Goal: Check status: Check status

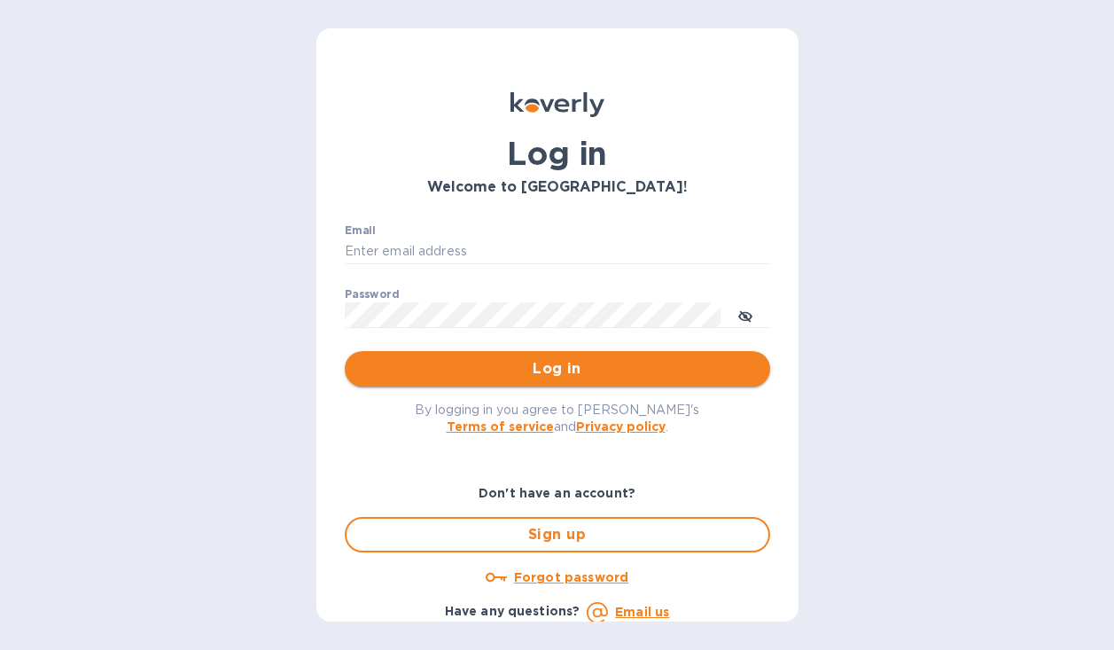
type input "[PERSON_NAME][EMAIL_ADDRESS][DOMAIN_NAME]"
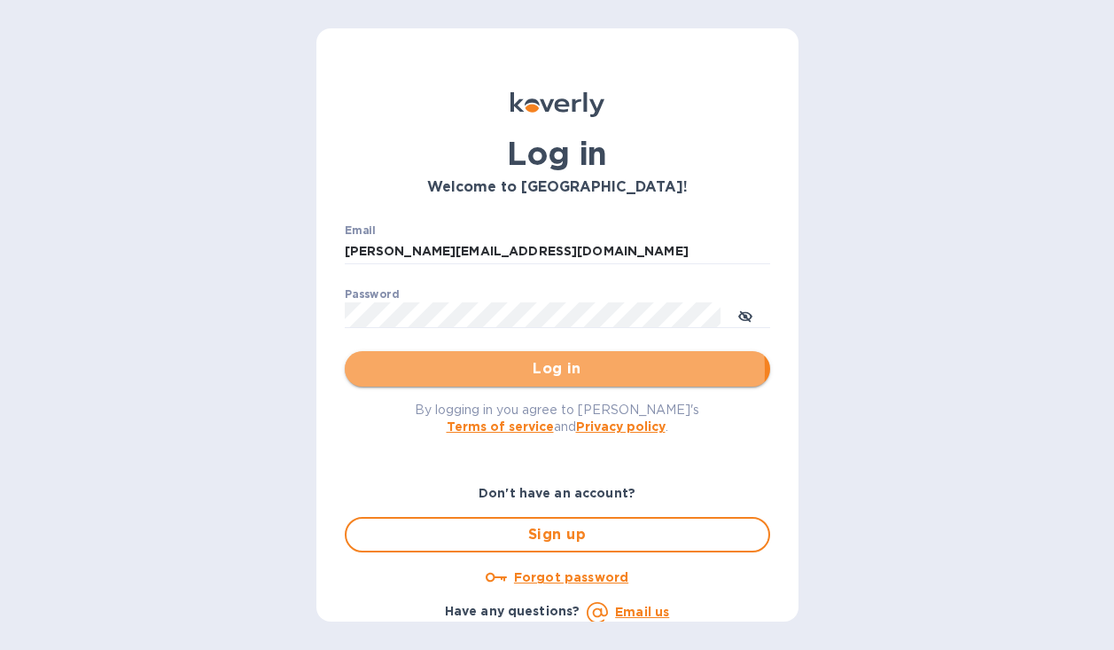
click at [538, 370] on span "Log in" at bounding box center [557, 368] width 397 height 21
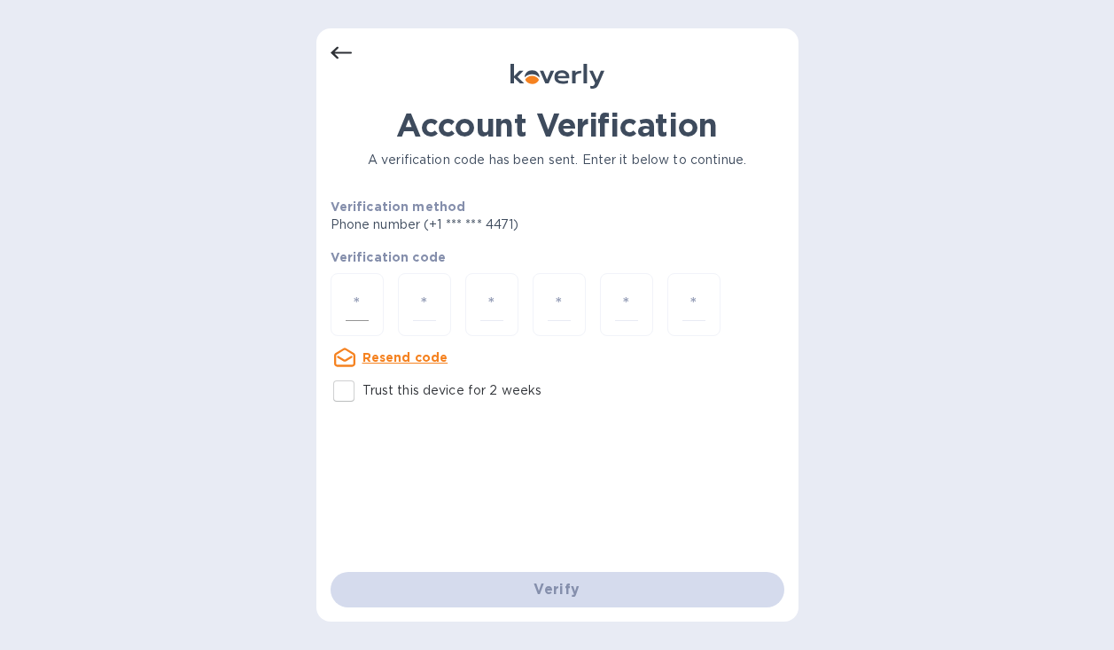
click at [352, 307] on input "number" at bounding box center [357, 304] width 23 height 33
type input "9"
type input "3"
type input "9"
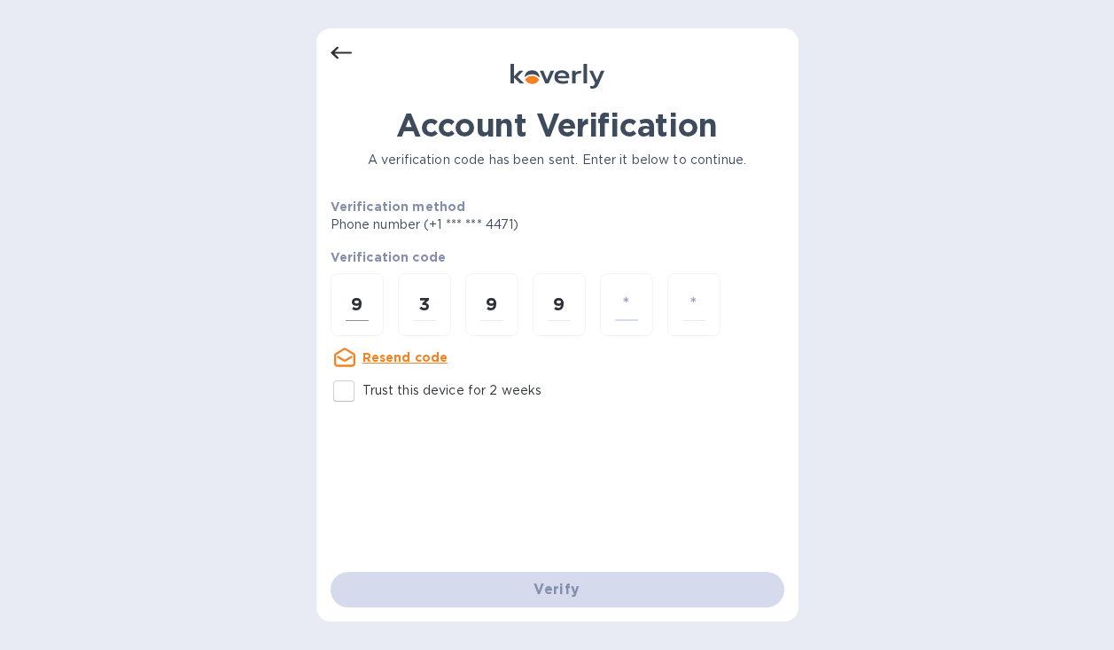
type input "1"
type input "6"
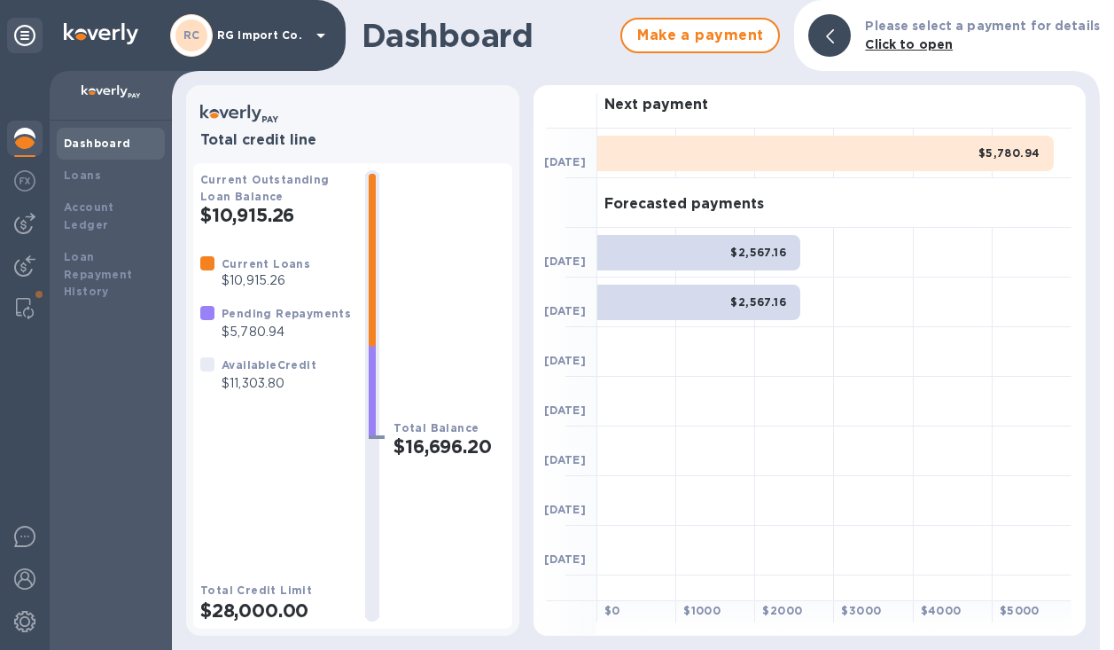
scroll to position [7, 0]
click at [82, 171] on b "Loans" at bounding box center [82, 174] width 37 height 13
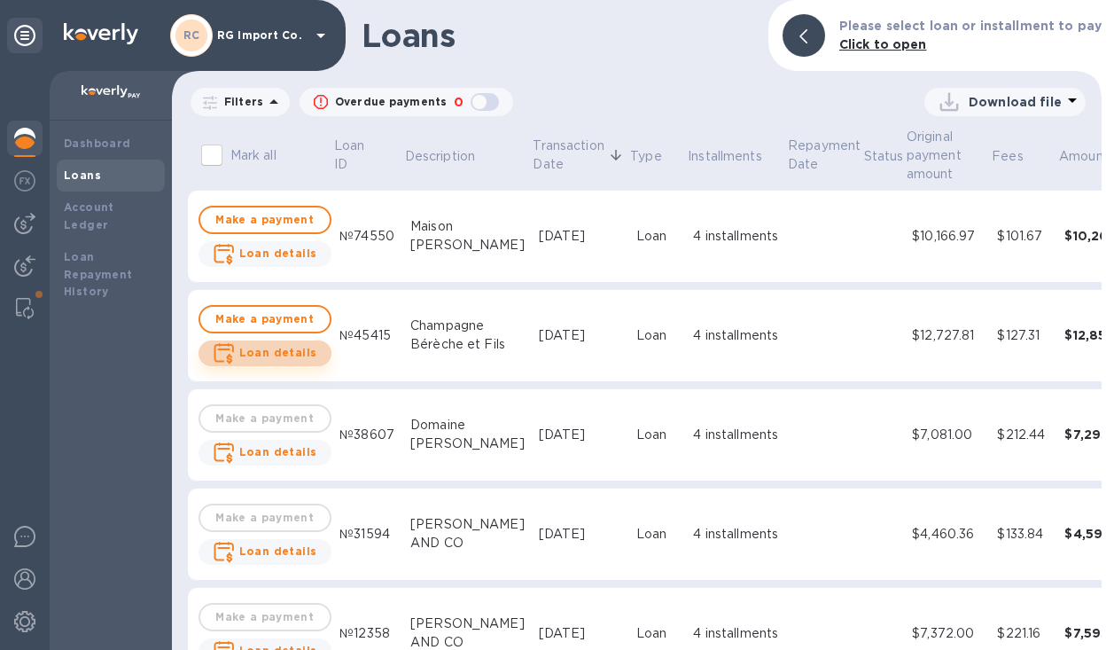
click at [274, 354] on b "Loan details" at bounding box center [278, 352] width 78 height 13
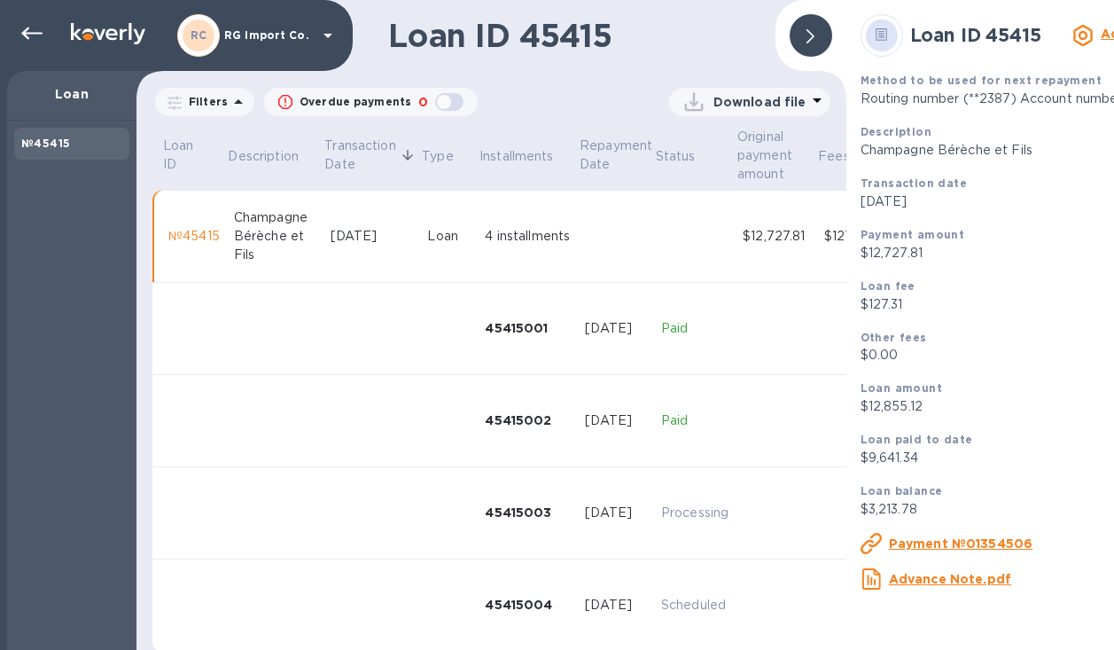
click at [718, 102] on p "Download file" at bounding box center [759, 102] width 93 height 18
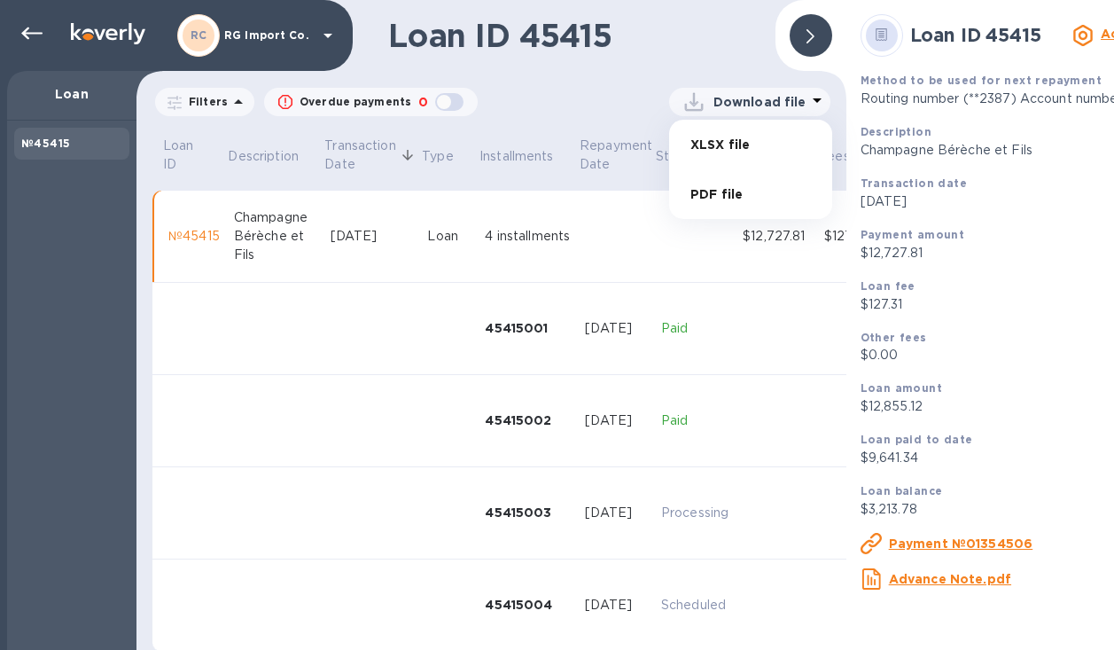
click at [704, 197] on li "PDF file" at bounding box center [750, 194] width 121 height 50
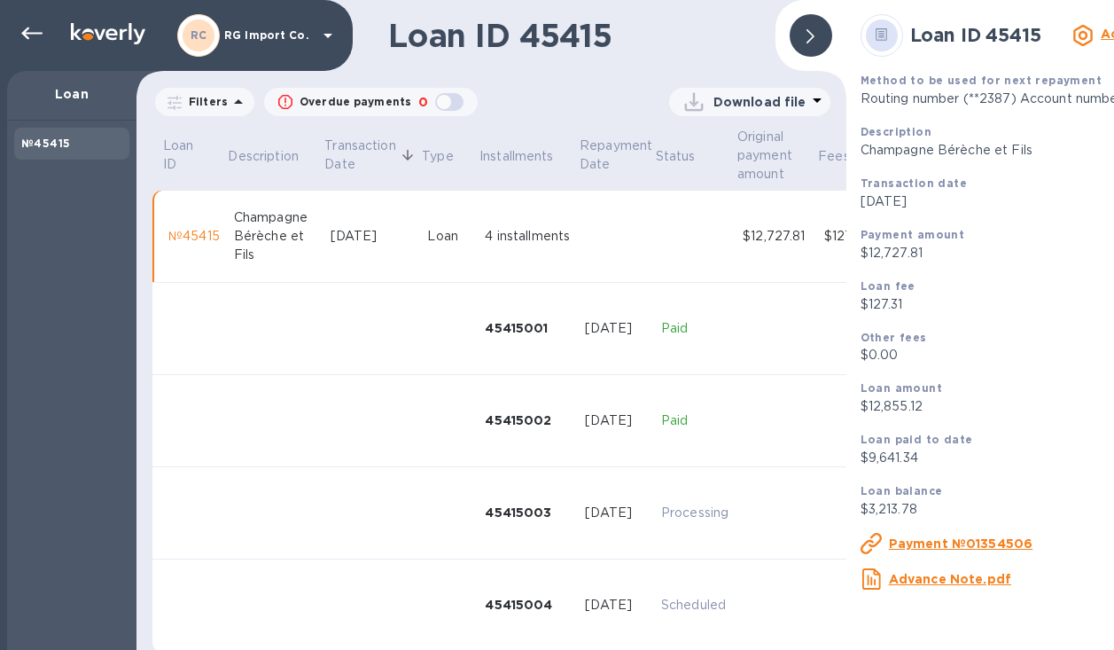
click at [923, 549] on u "Payment №01354506" at bounding box center [961, 543] width 144 height 14
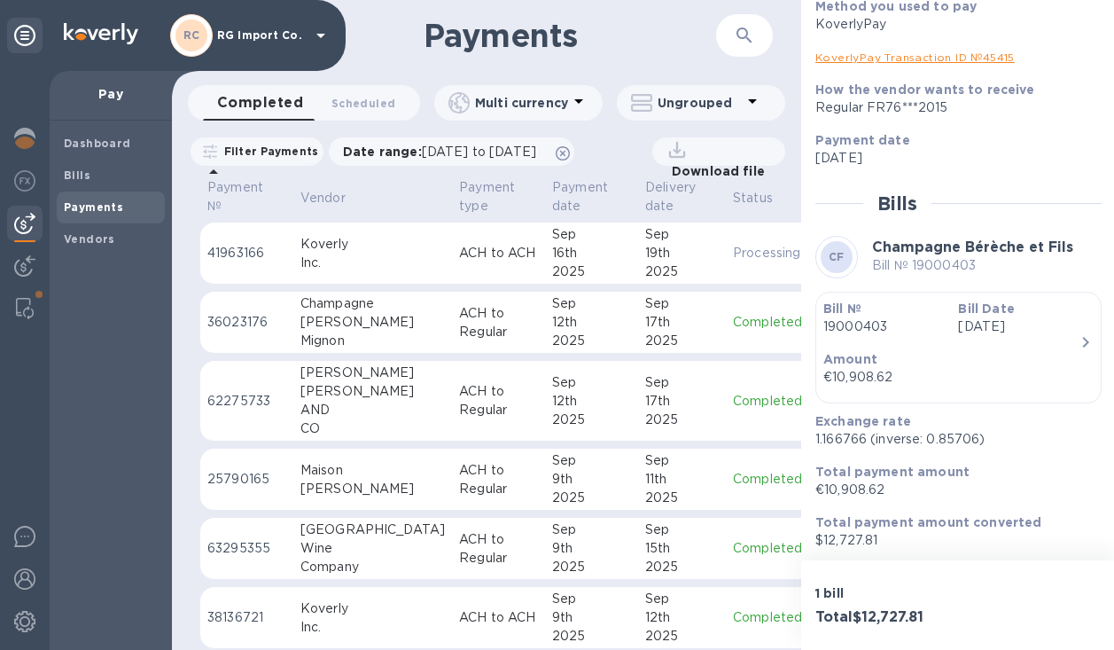
scroll to position [236, 0]
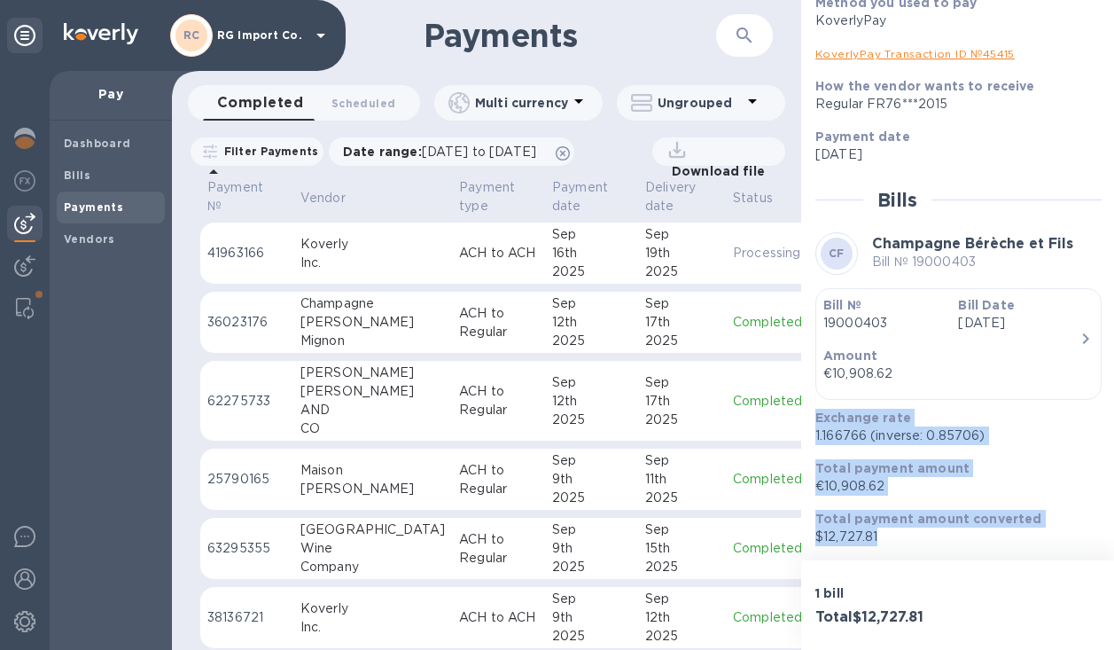
drag, startPoint x: 887, startPoint y: 538, endPoint x: 814, endPoint y: 425, distance: 134.4
click at [814, 421] on div "Exchange rate 1.166766 (inverse: 0.85706) Total payment amount €10,908.62 Total…" at bounding box center [951, 477] width 286 height 152
copy div "Exchange rate 1.166766 (inverse: 0.85706) Total payment amount €10,908.62 Total…"
click at [31, 133] on img at bounding box center [24, 138] width 21 height 21
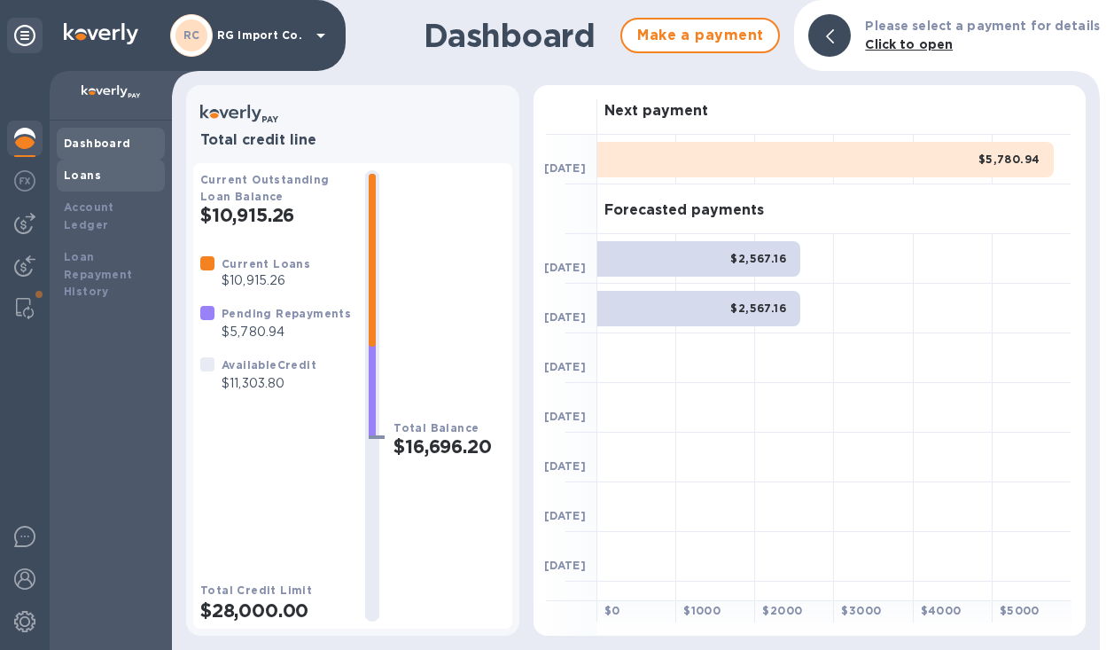
click at [82, 175] on b "Loans" at bounding box center [82, 174] width 37 height 13
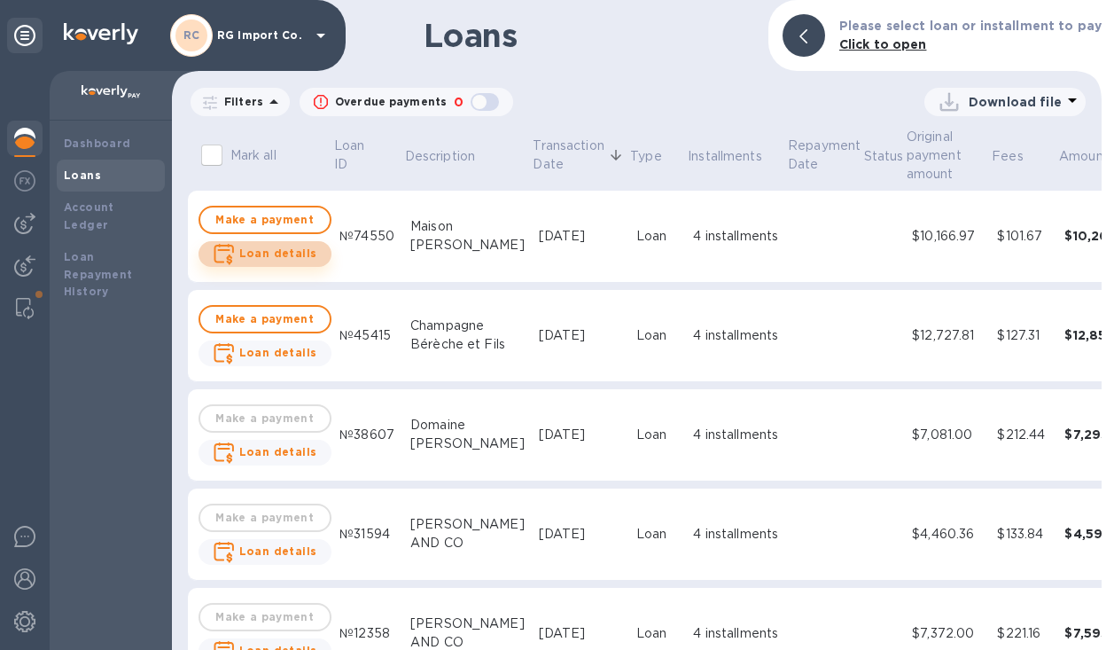
click at [273, 250] on b "Loan details" at bounding box center [278, 252] width 78 height 13
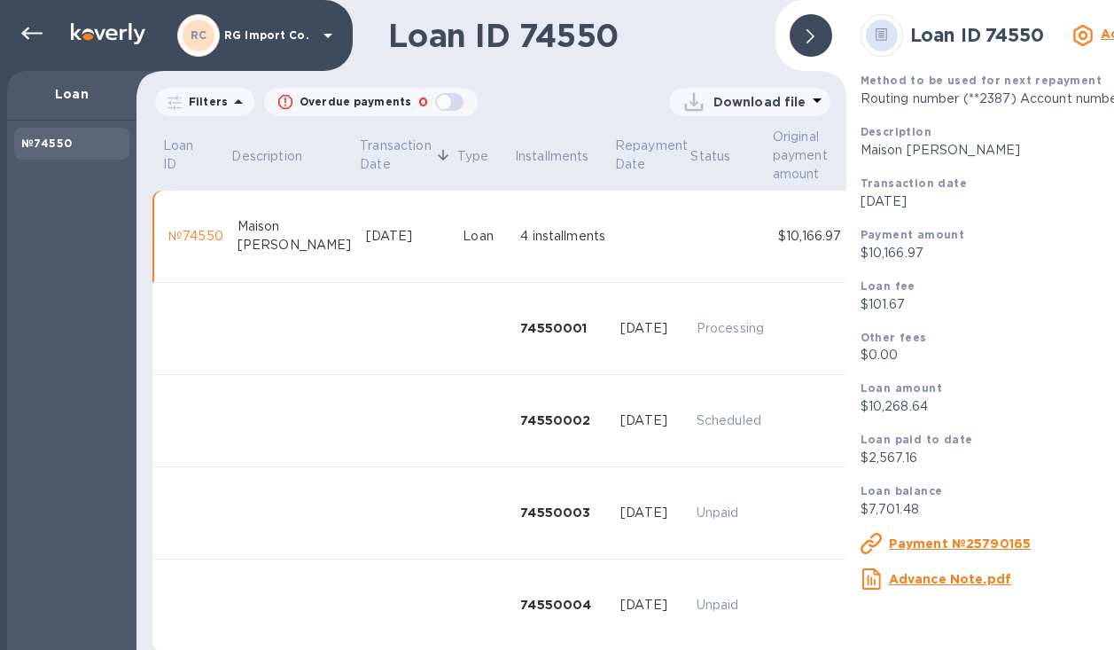
click at [782, 103] on p "Download file" at bounding box center [759, 102] width 93 height 18
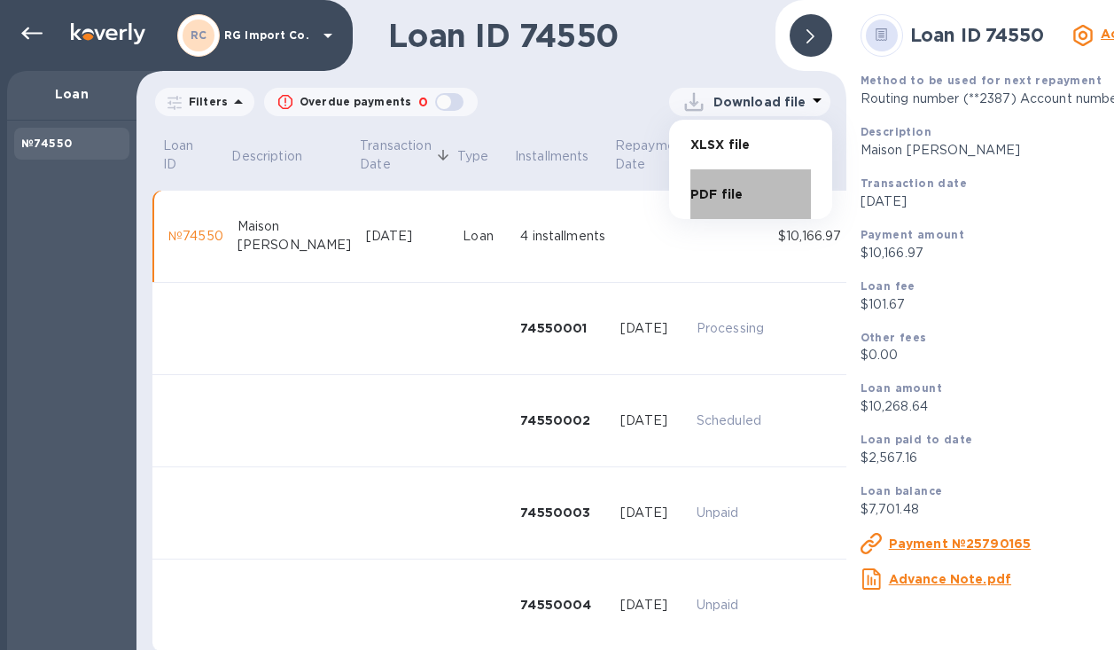
click at [710, 191] on li "PDF file" at bounding box center [750, 194] width 121 height 50
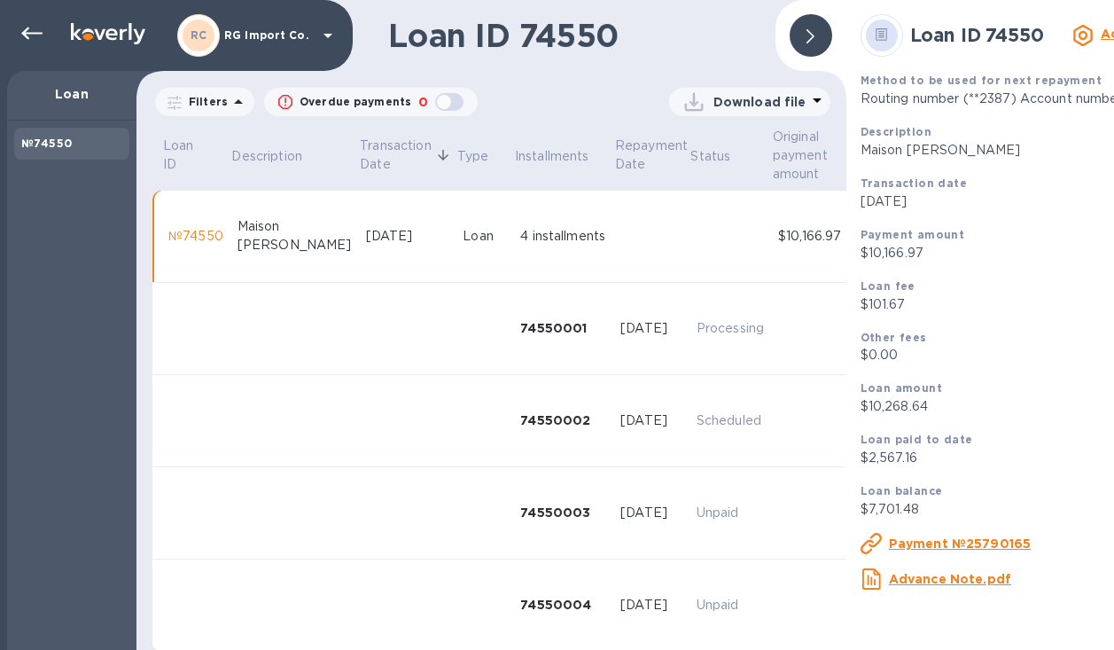
click at [968, 549] on u "Payment №25790165" at bounding box center [960, 543] width 143 height 14
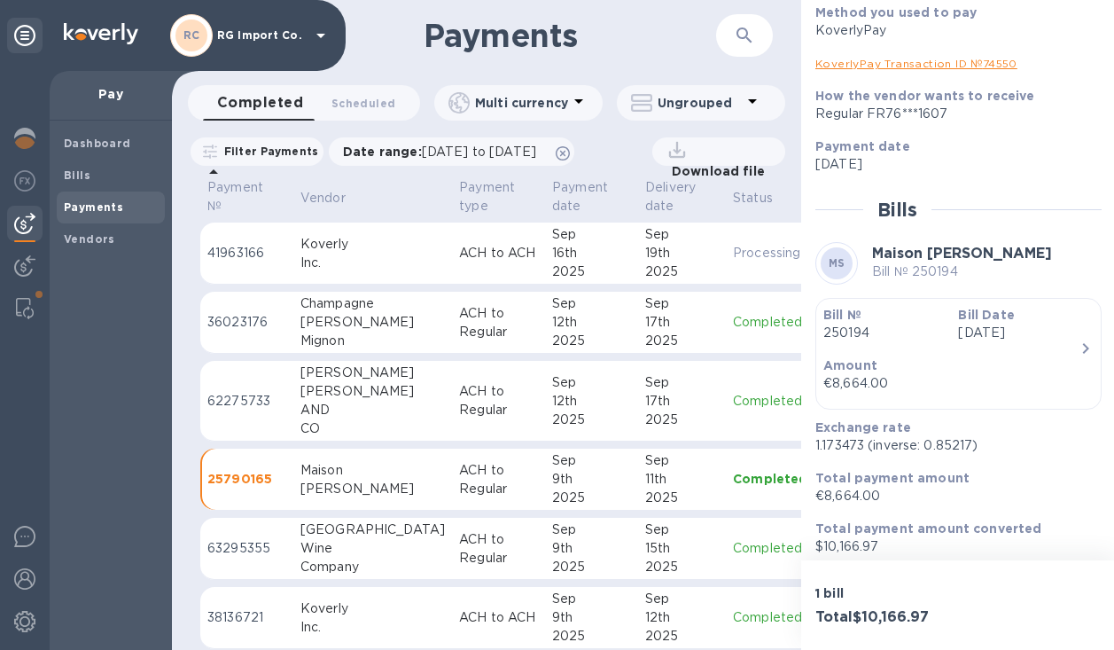
scroll to position [236, 0]
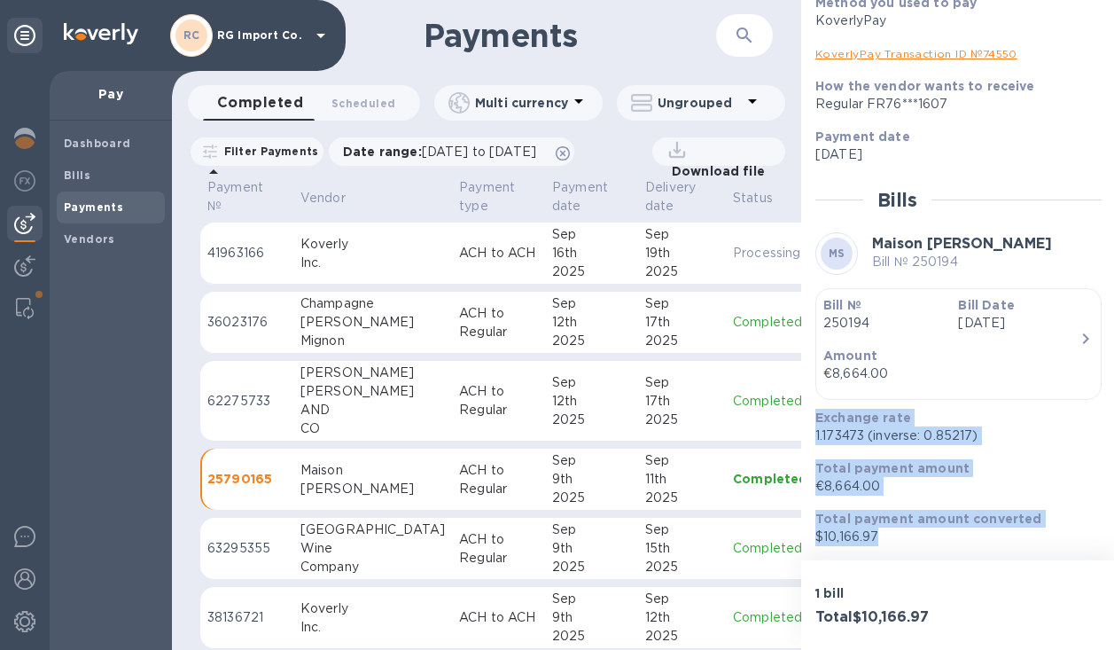
drag, startPoint x: 884, startPoint y: 538, endPoint x: 818, endPoint y: 423, distance: 132.6
click at [814, 419] on div "Exchange rate 1.173473 (inverse: 0.85217) Total payment amount €8,664.00 Total …" at bounding box center [951, 477] width 286 height 152
copy div "Exchange rate 1.173473 (inverse: 0.85217) Total payment amount €8,664.00 Total …"
click at [85, 171] on b "Bills" at bounding box center [77, 174] width 27 height 13
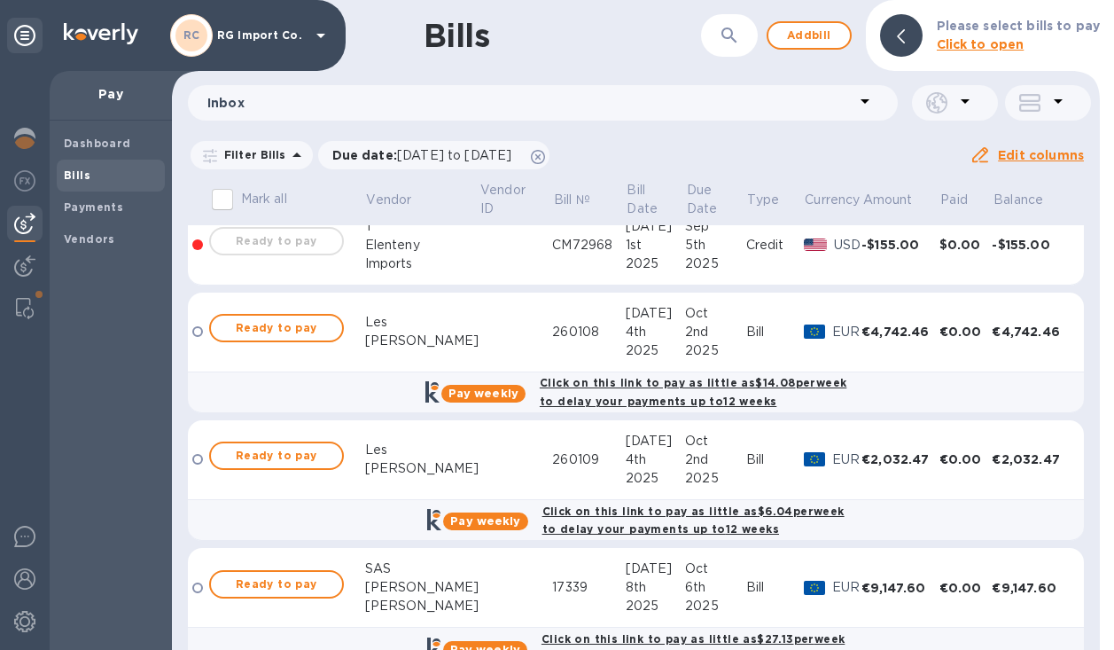
scroll to position [23, 0]
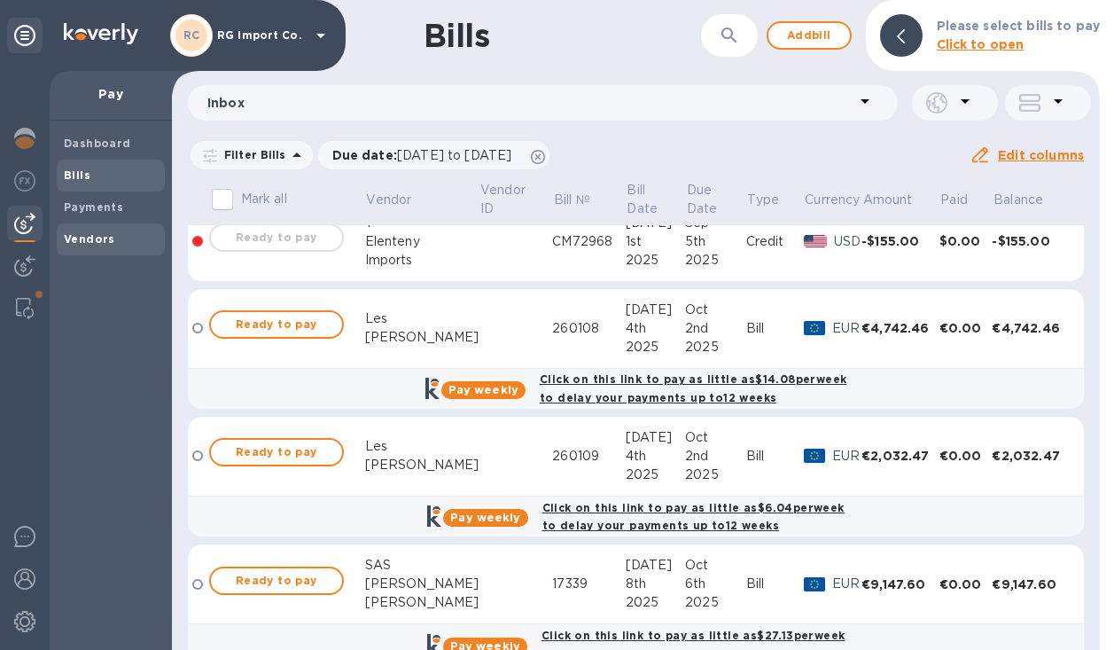
click at [82, 235] on b "Vendors" at bounding box center [89, 238] width 51 height 13
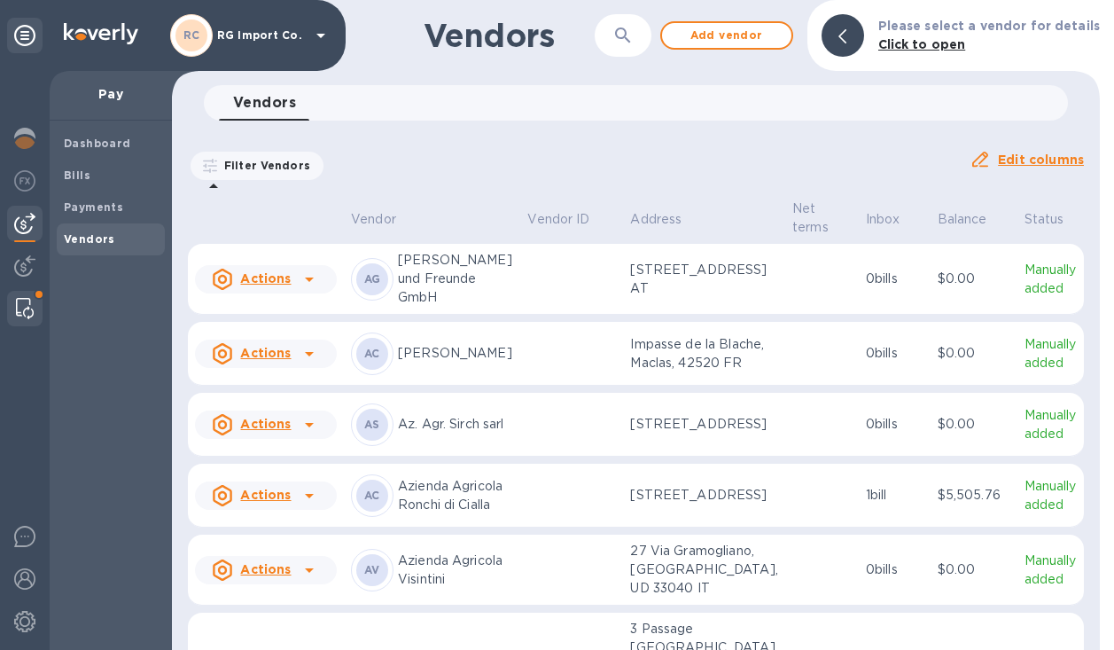
click at [22, 307] on img at bounding box center [25, 308] width 18 height 21
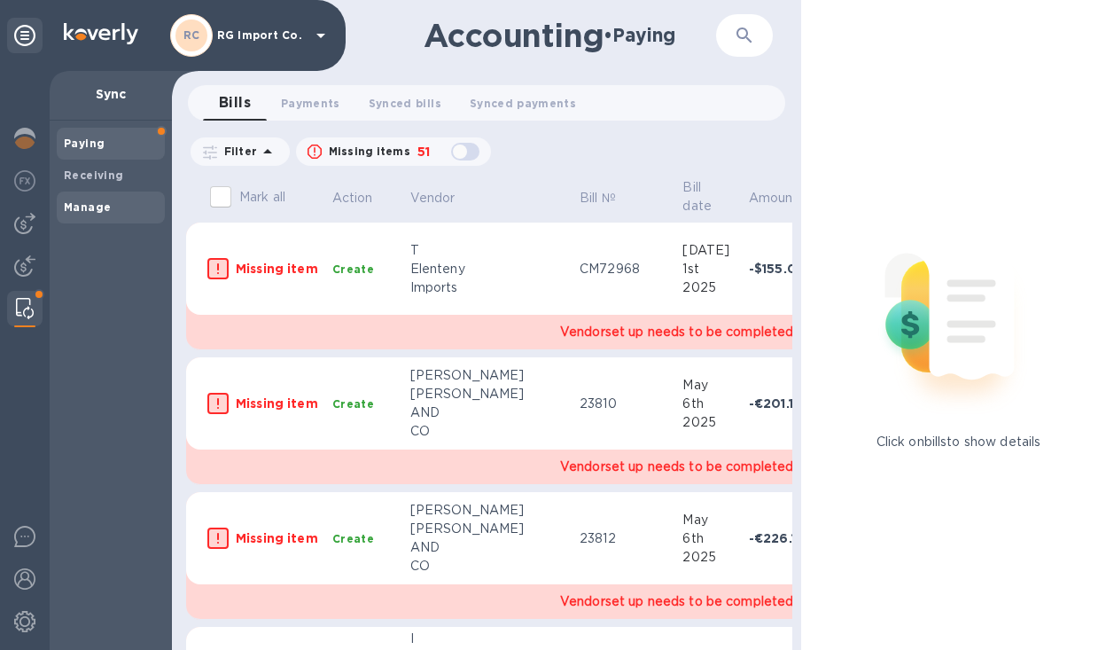
click at [94, 203] on b "Manage" at bounding box center [87, 206] width 47 height 13
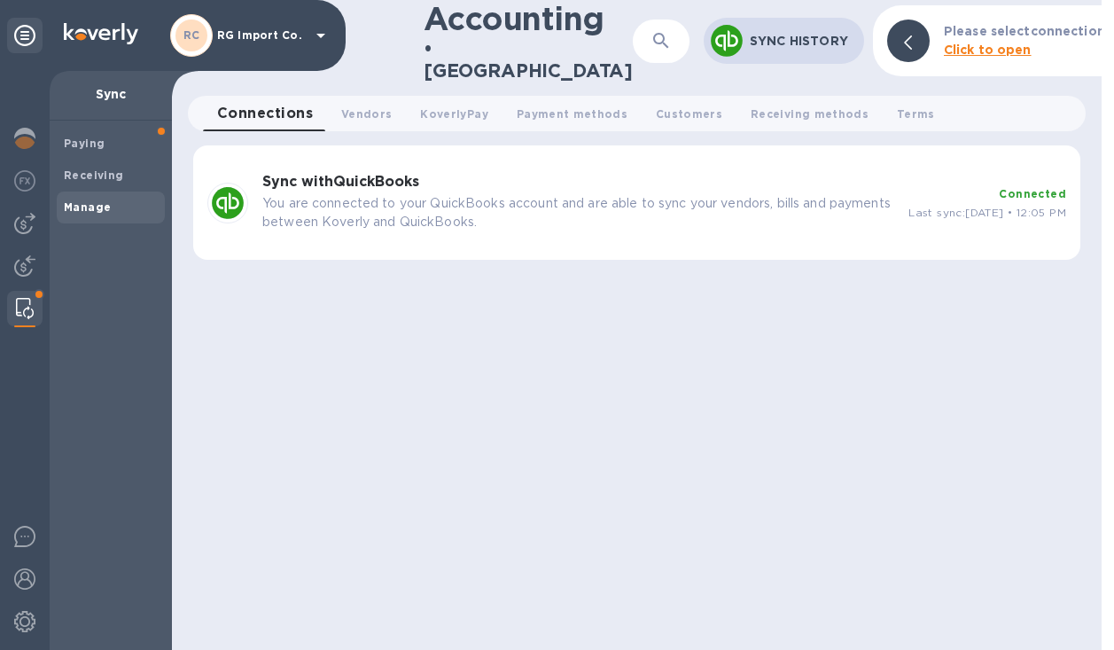
click at [826, 196] on p "You are connected to your QuickBooks account and are able to sync your vendors,…" at bounding box center [578, 212] width 632 height 37
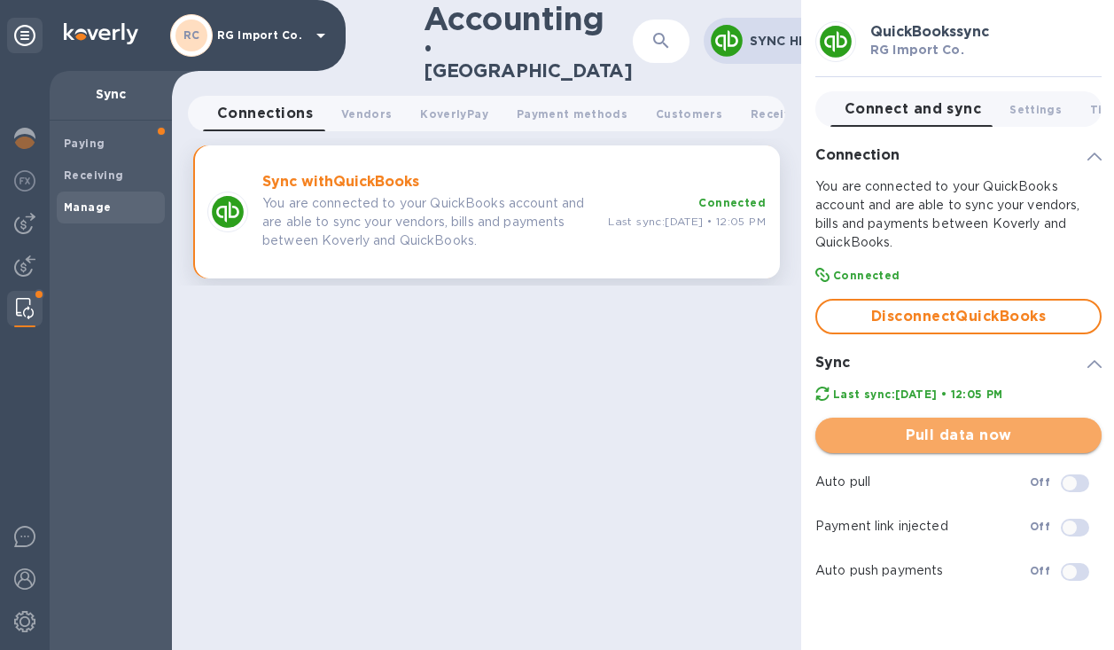
click at [948, 439] on span "Pull data now" at bounding box center [958, 434] width 258 height 21
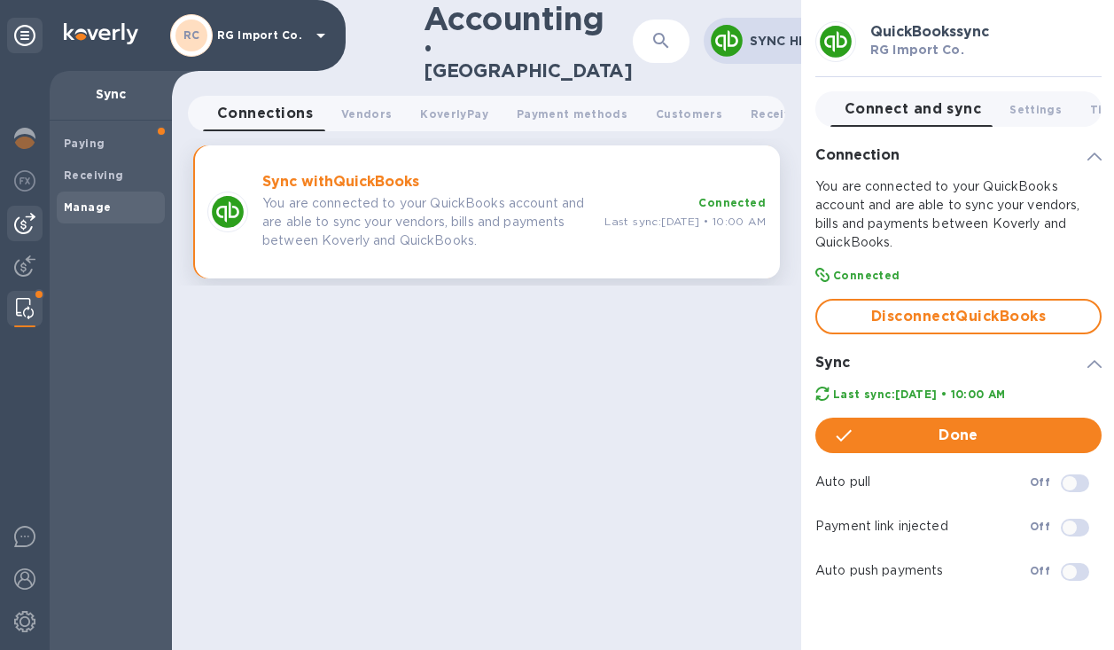
click at [21, 221] on img at bounding box center [24, 223] width 21 height 21
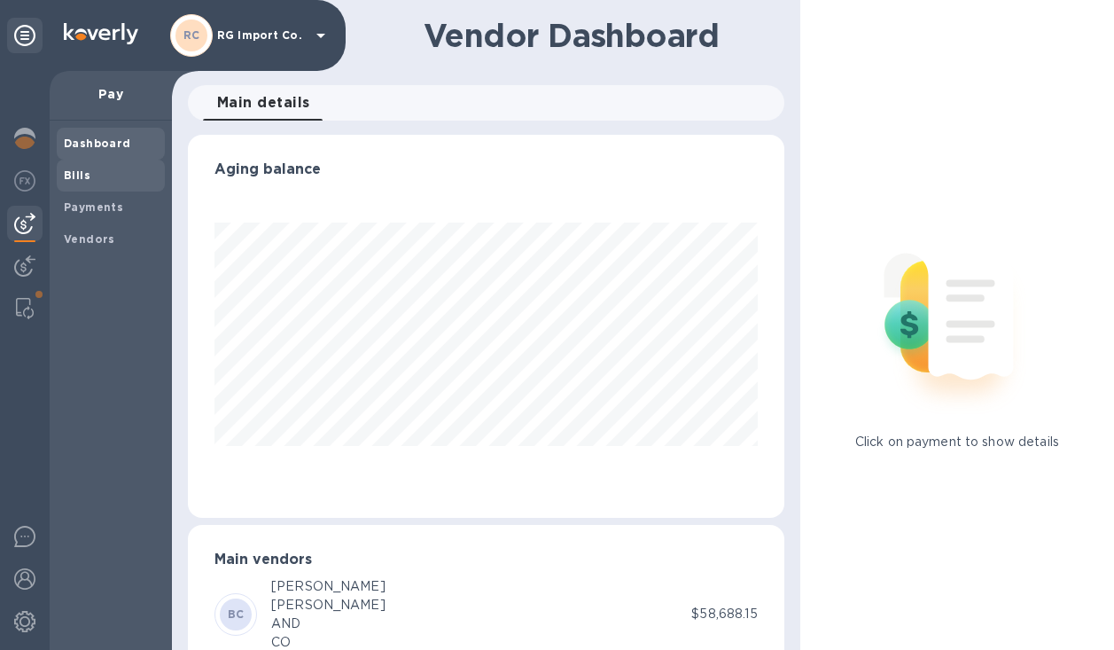
scroll to position [383, 589]
click at [104, 175] on span "Bills" at bounding box center [111, 176] width 94 height 18
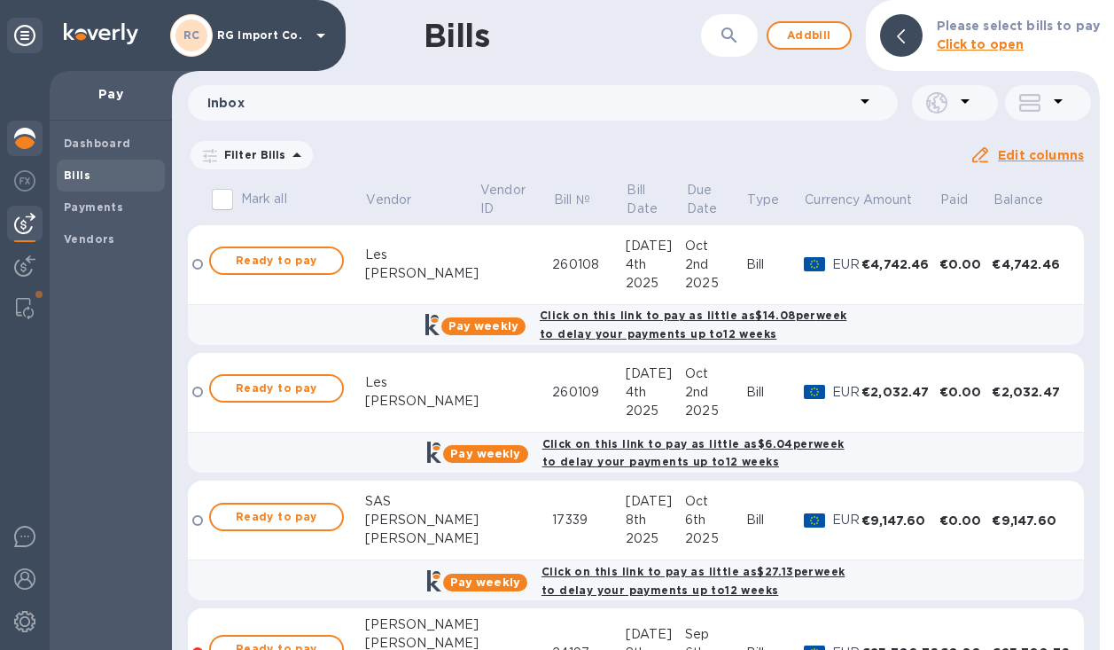
click at [19, 134] on img at bounding box center [24, 138] width 21 height 21
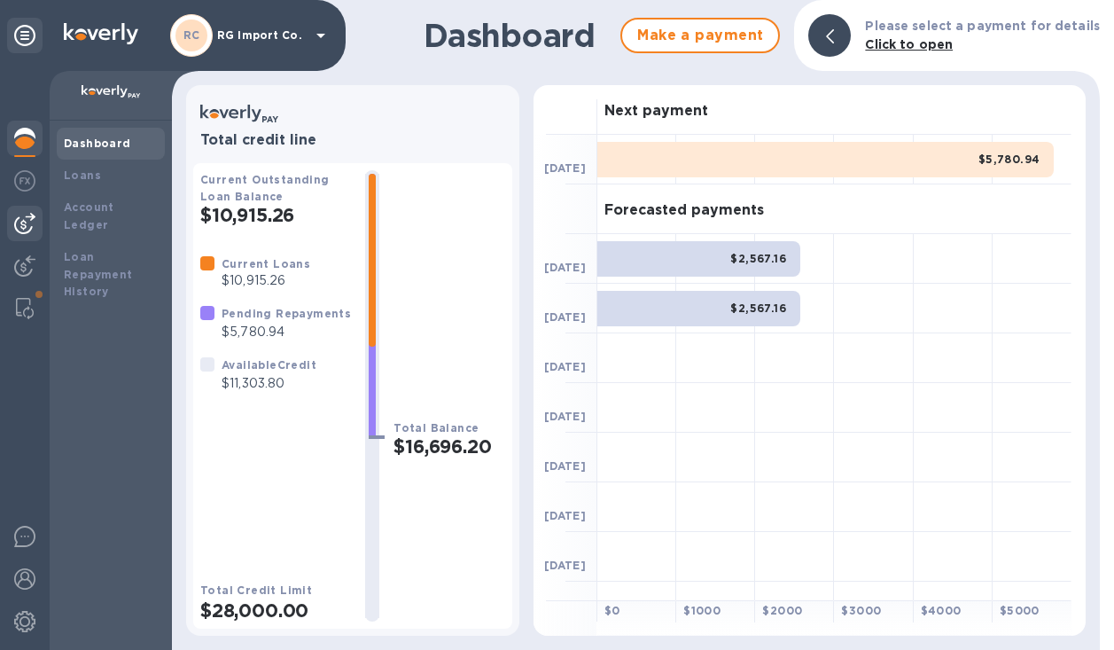
click at [30, 225] on img at bounding box center [24, 223] width 21 height 21
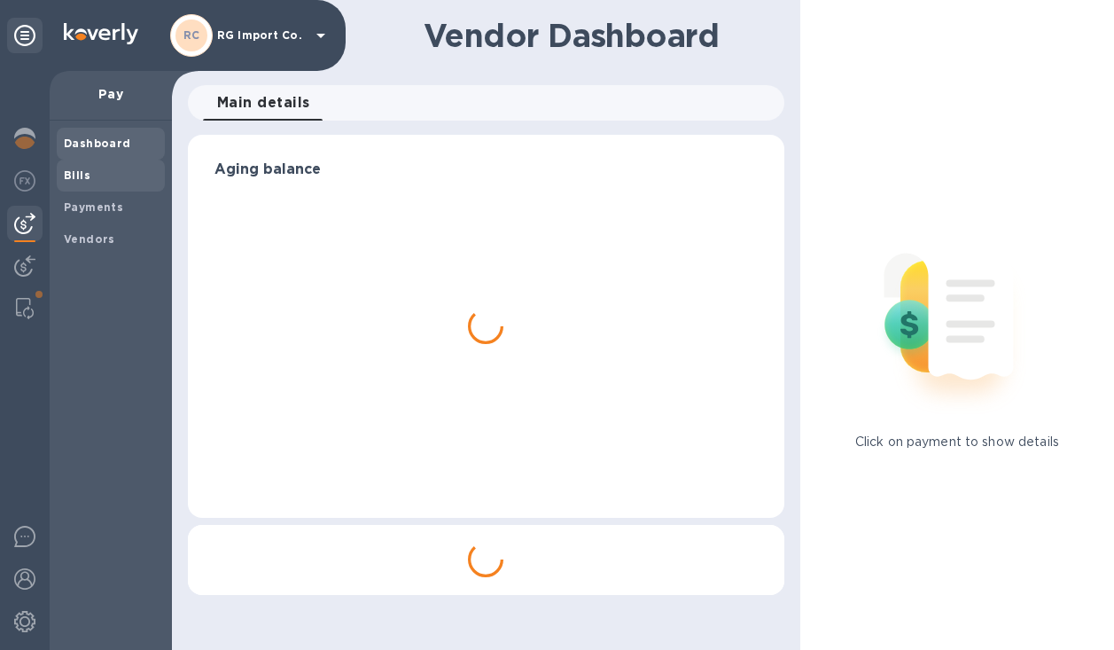
click at [100, 176] on span "Bills" at bounding box center [111, 176] width 94 height 18
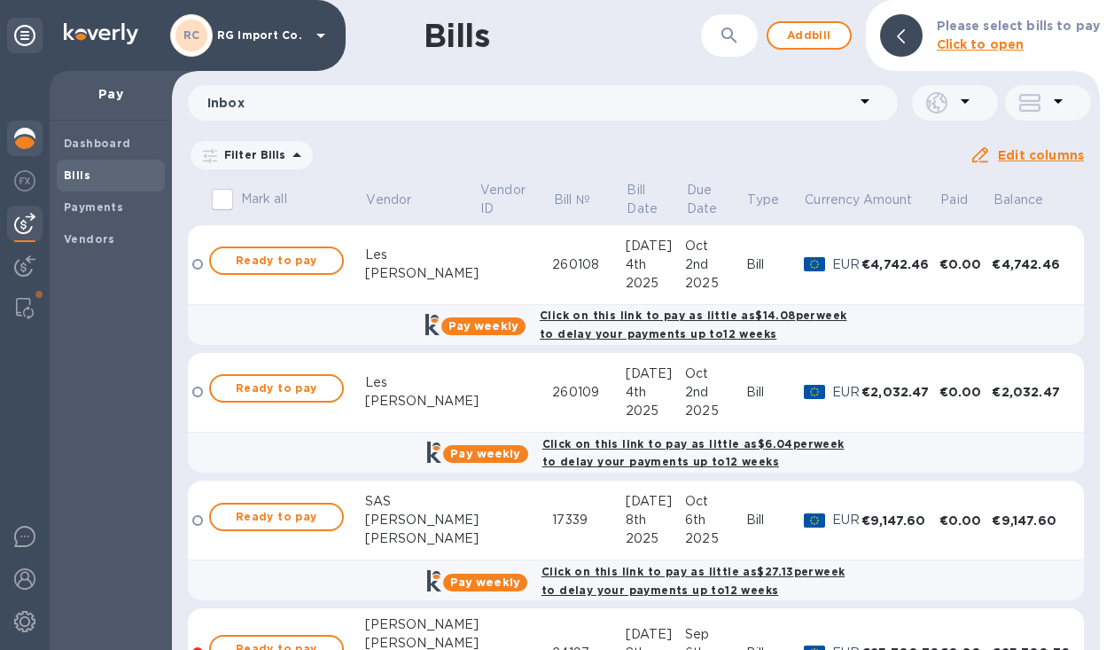
click at [23, 140] on img at bounding box center [24, 138] width 21 height 21
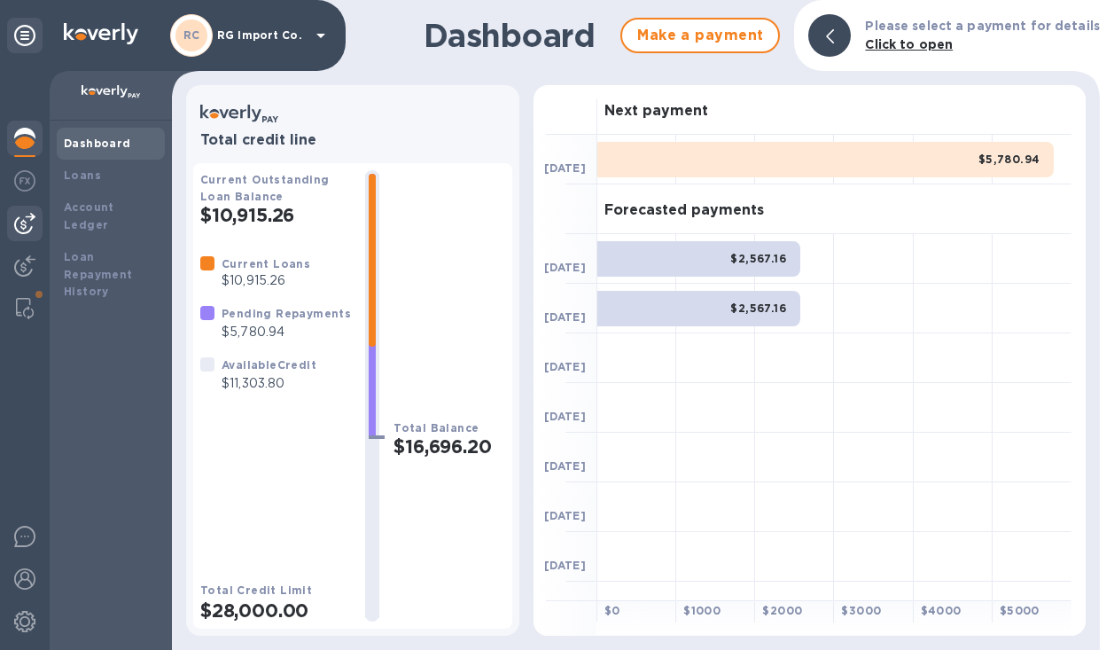
click at [25, 230] on img at bounding box center [24, 223] width 21 height 21
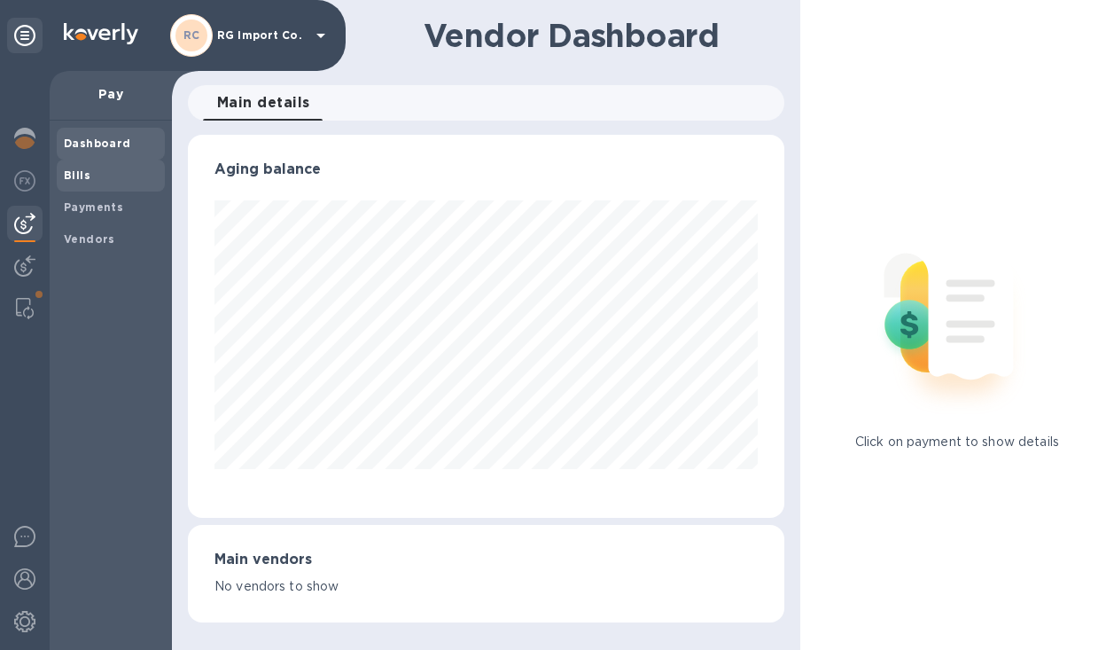
click at [91, 178] on span "Bills" at bounding box center [111, 176] width 94 height 18
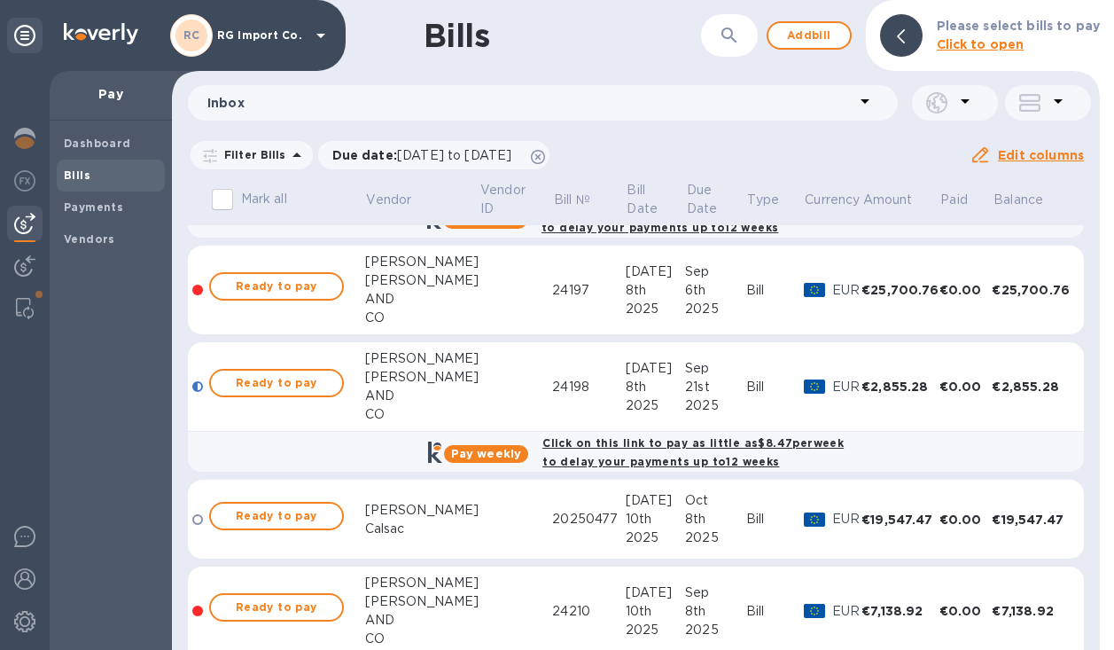
scroll to position [336, 0]
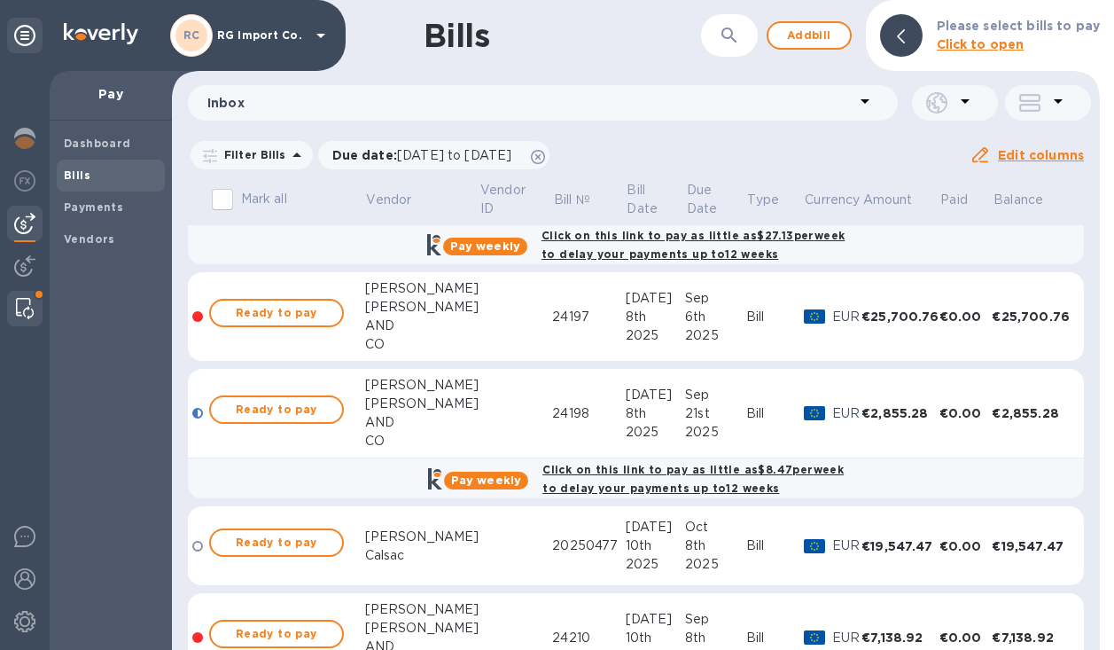
click at [23, 311] on img at bounding box center [25, 308] width 18 height 21
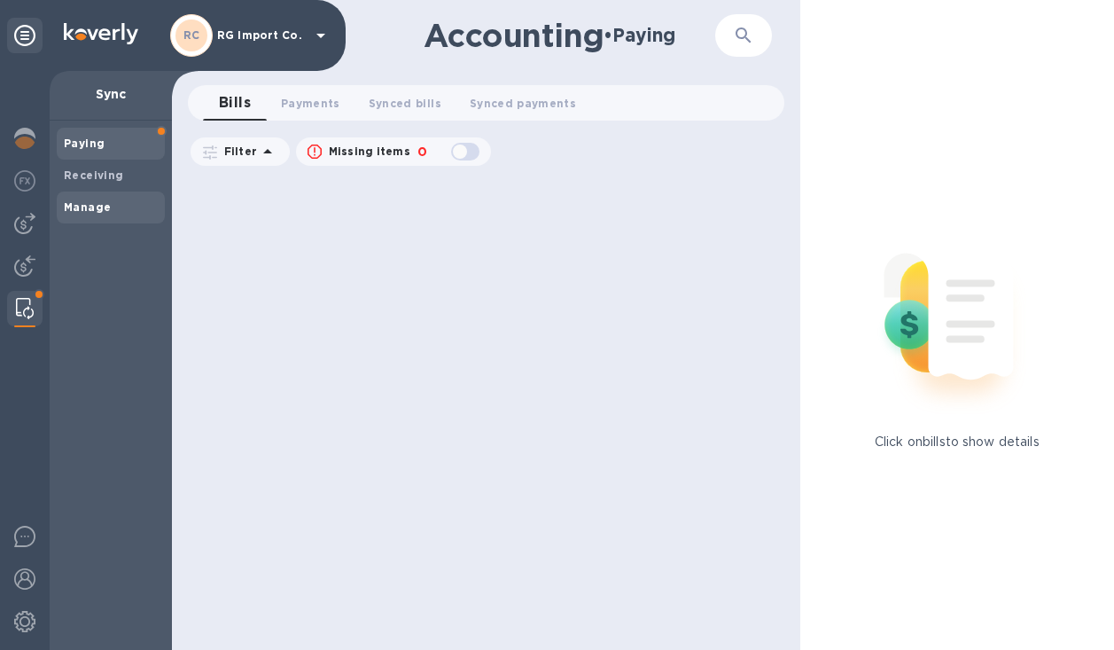
click at [77, 200] on b "Manage" at bounding box center [87, 206] width 47 height 13
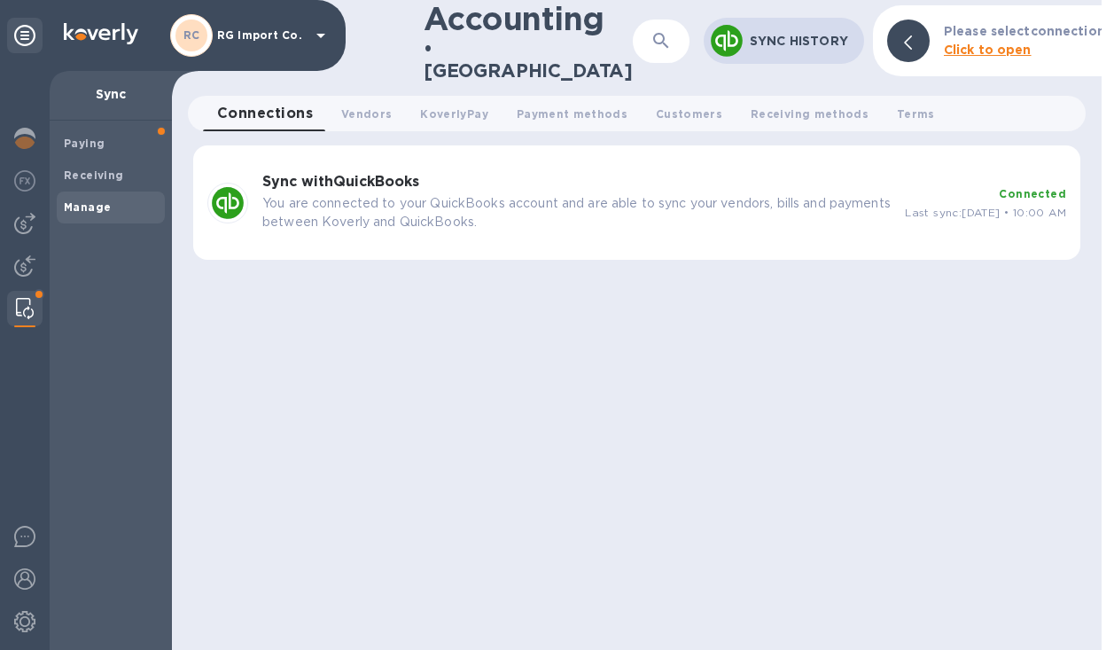
click at [719, 210] on p "You are connected to your QuickBooks account and are able to sync your vendors,…" at bounding box center [576, 212] width 628 height 37
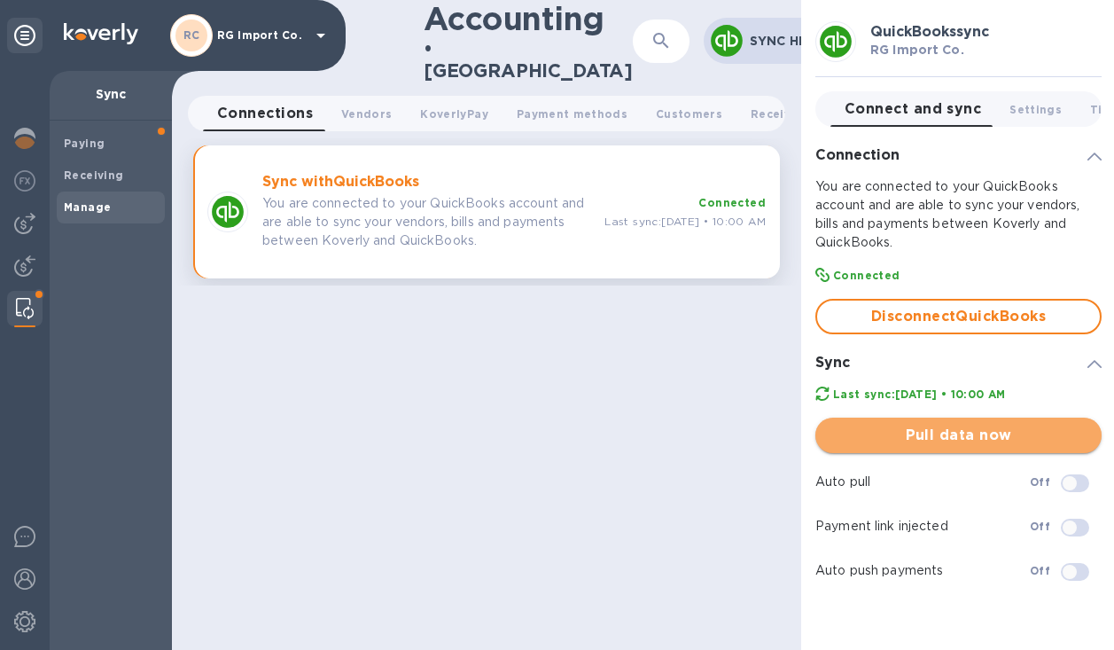
click at [940, 440] on span "Pull data now" at bounding box center [958, 434] width 258 height 21
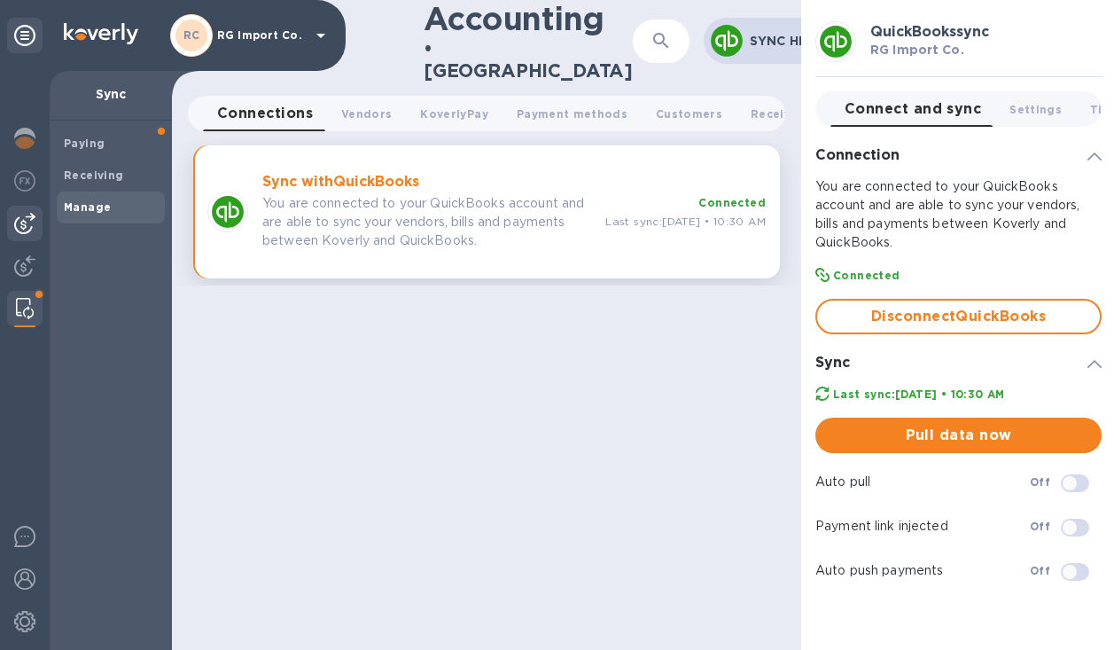
click at [29, 214] on img at bounding box center [24, 223] width 21 height 21
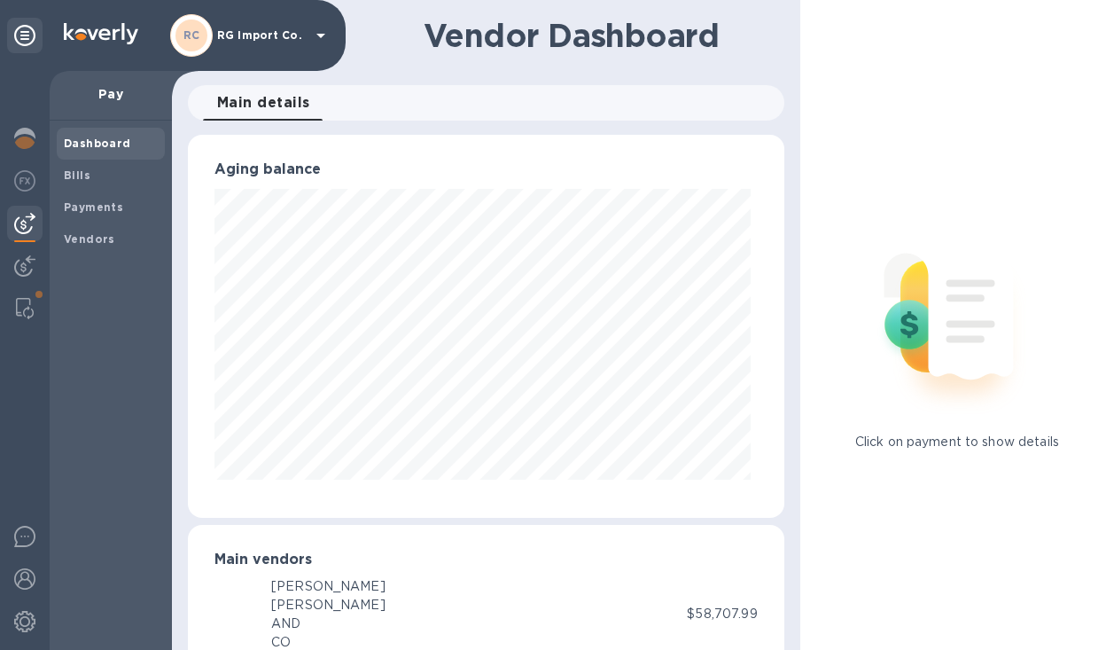
scroll to position [885800, 885594]
click at [98, 180] on span "Bills" at bounding box center [111, 176] width 94 height 18
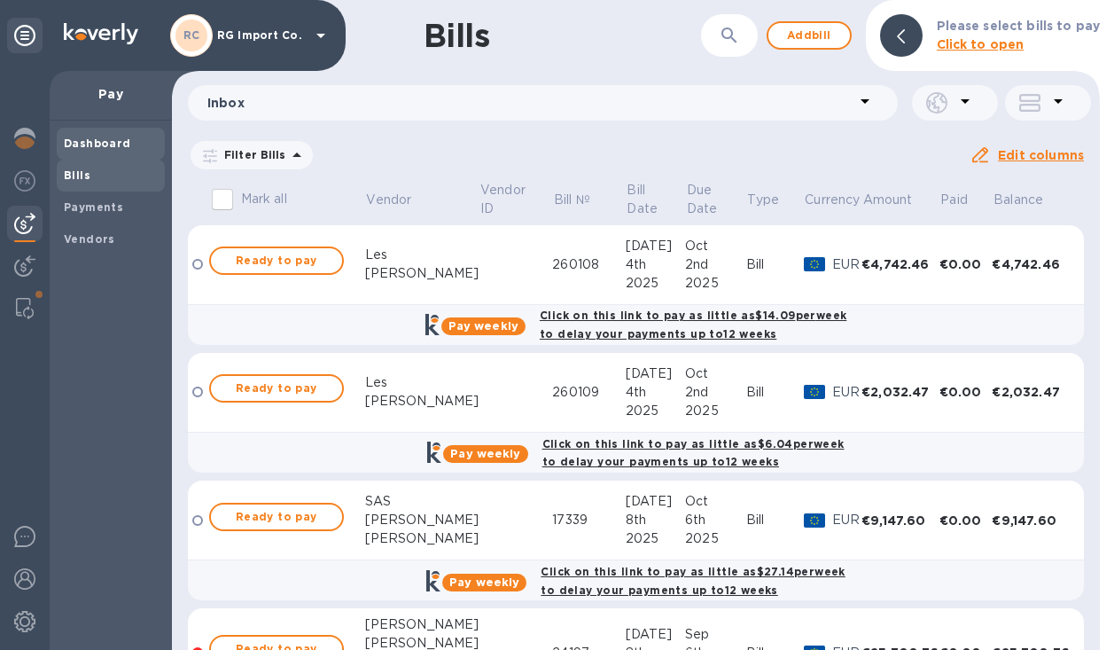
click at [84, 144] on b "Dashboard" at bounding box center [97, 142] width 67 height 13
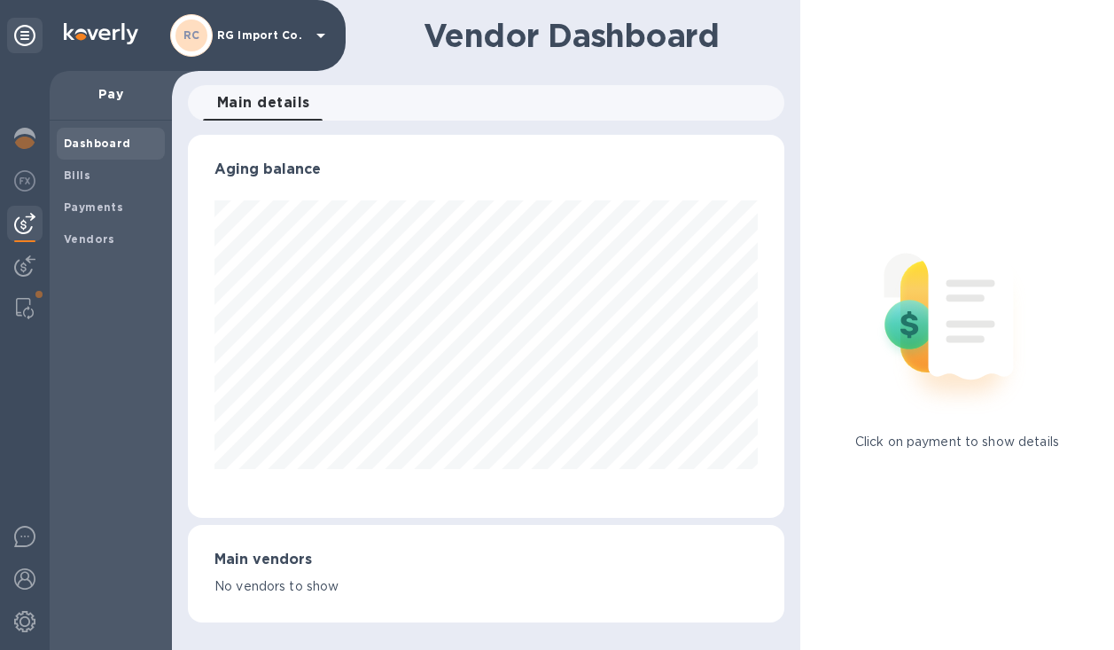
scroll to position [383, 589]
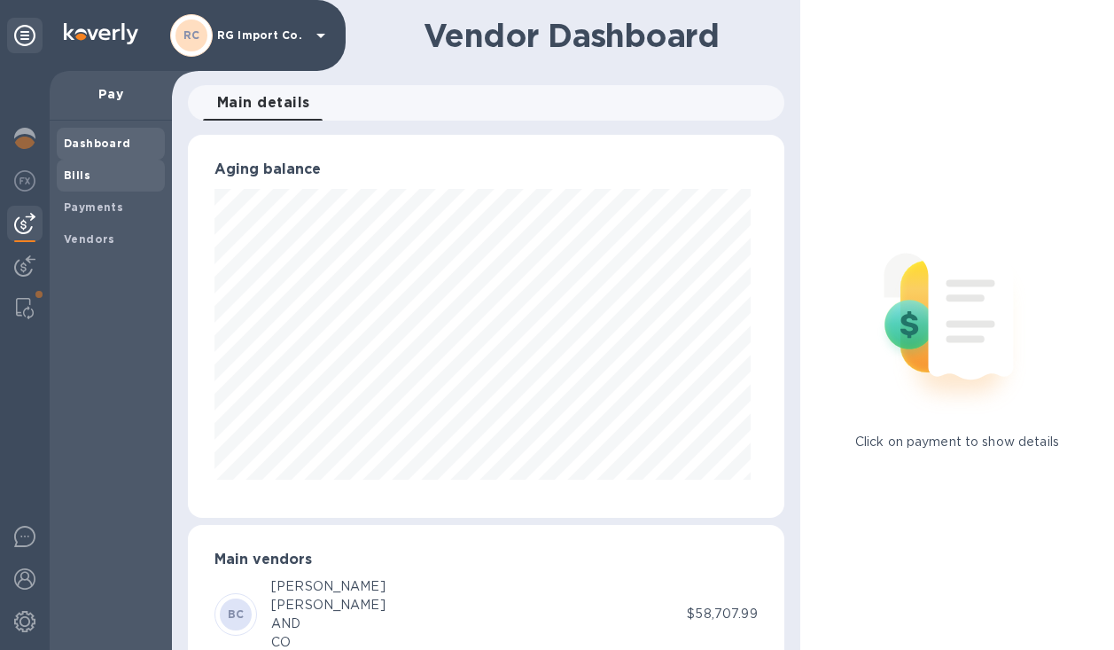
click at [99, 171] on span "Bills" at bounding box center [111, 176] width 94 height 18
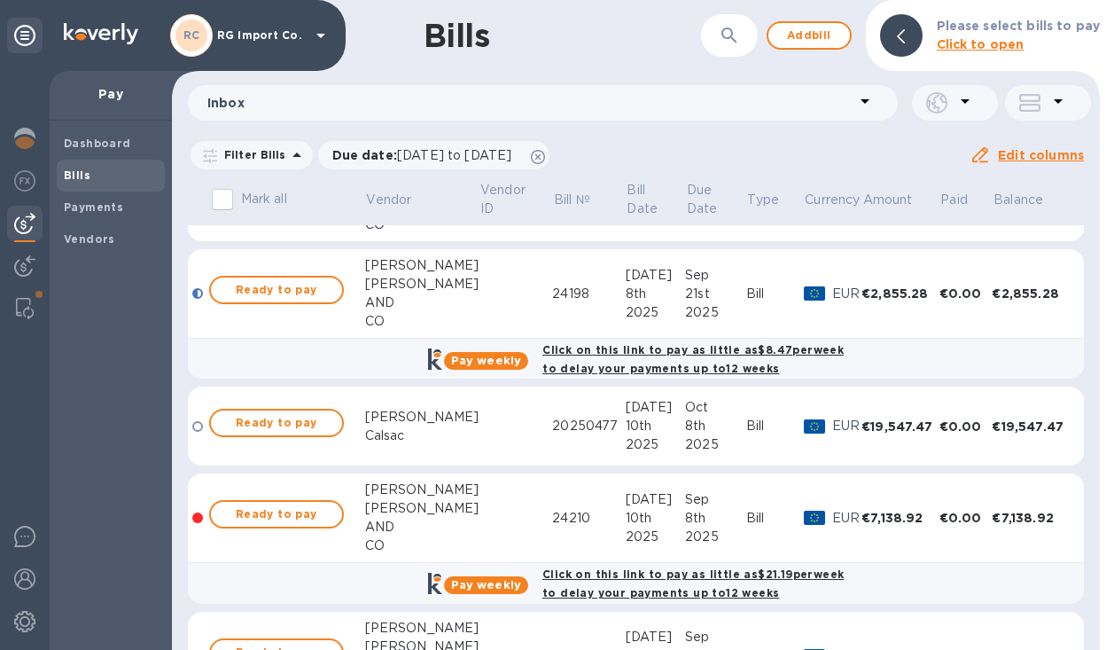
scroll to position [554, 0]
